Goal: Task Accomplishment & Management: Use online tool/utility

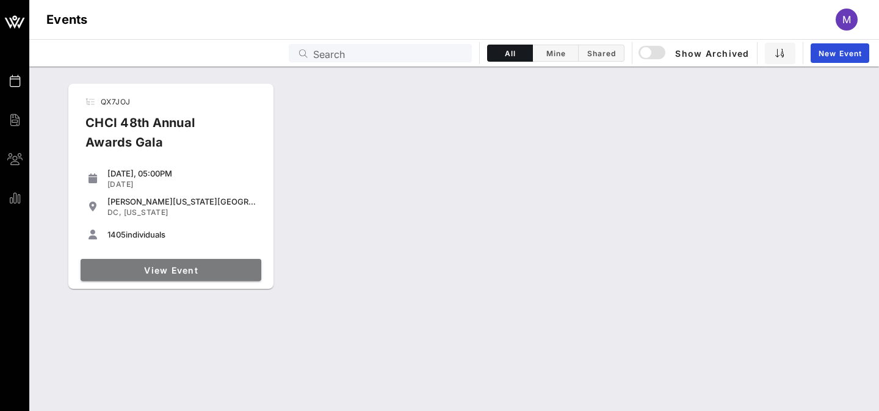
click at [170, 275] on link "View Event" at bounding box center [171, 270] width 181 height 22
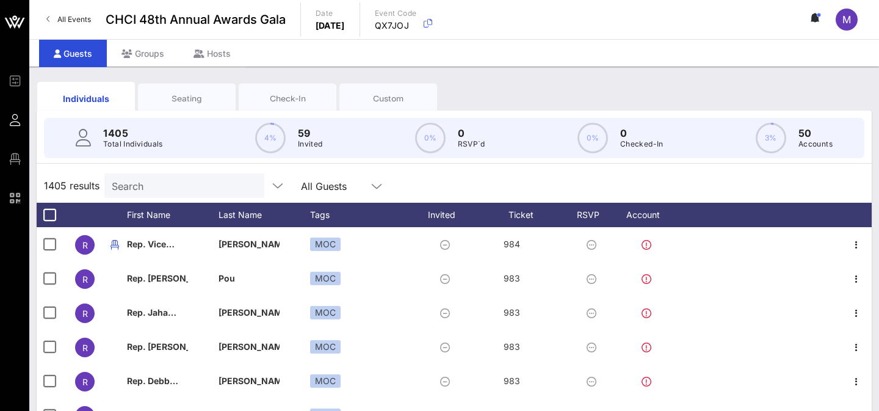
click at [167, 181] on input "Search" at bounding box center [183, 186] width 143 height 16
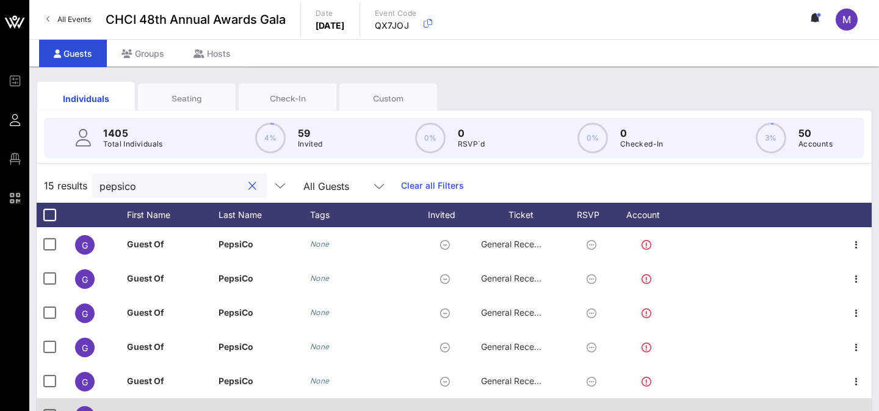
type input "pepsico"
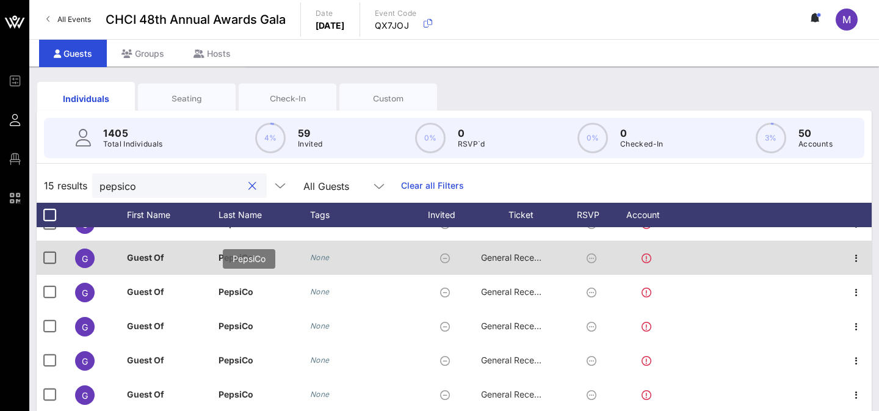
scroll to position [146, 0]
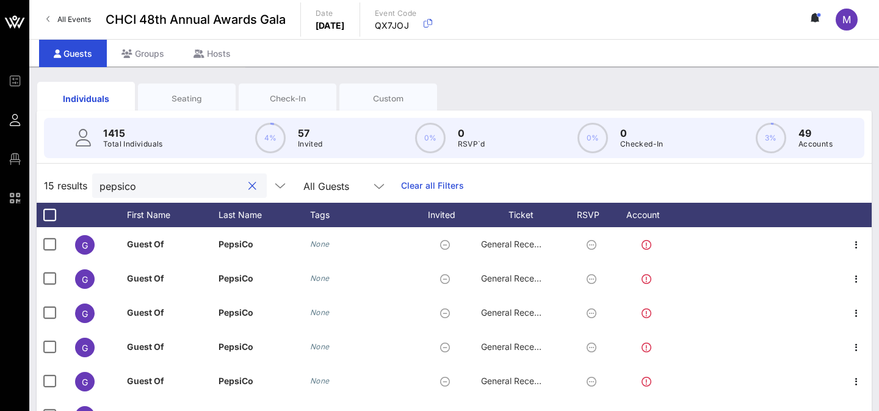
click at [146, 187] on input "pepsico" at bounding box center [170, 186] width 143 height 16
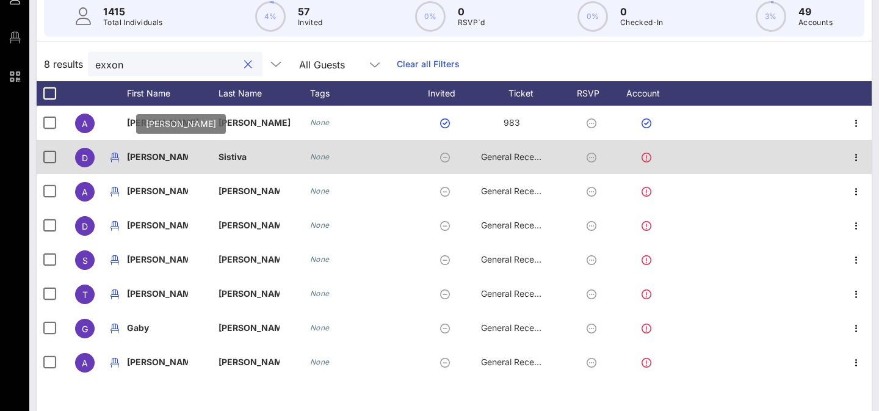
scroll to position [128, 0]
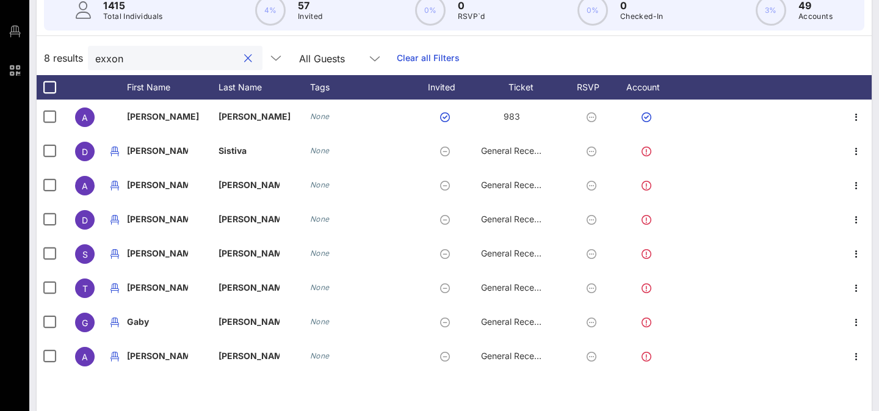
type input "exxon"
